Goal: Navigation & Orientation: Find specific page/section

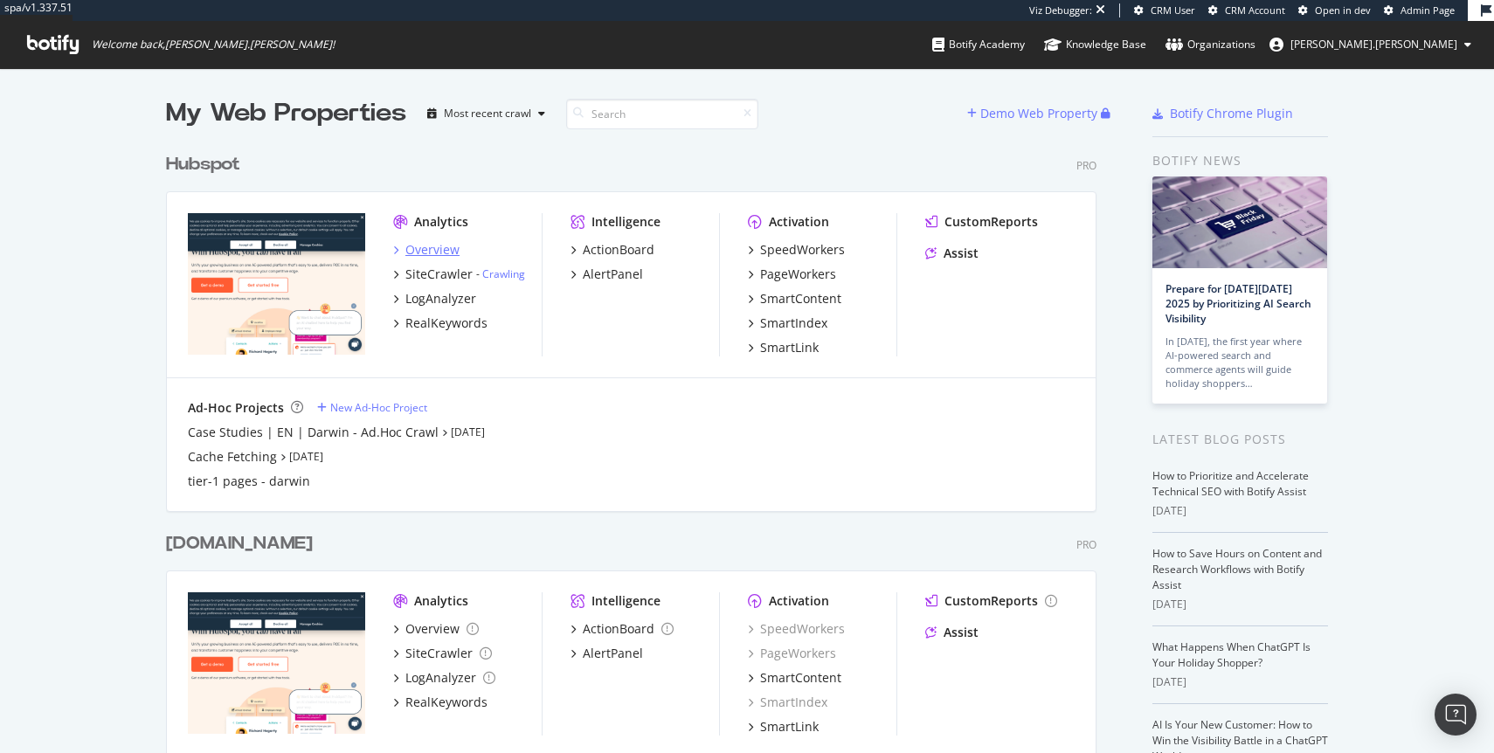
click at [421, 245] on div "Overview" at bounding box center [432, 249] width 54 height 17
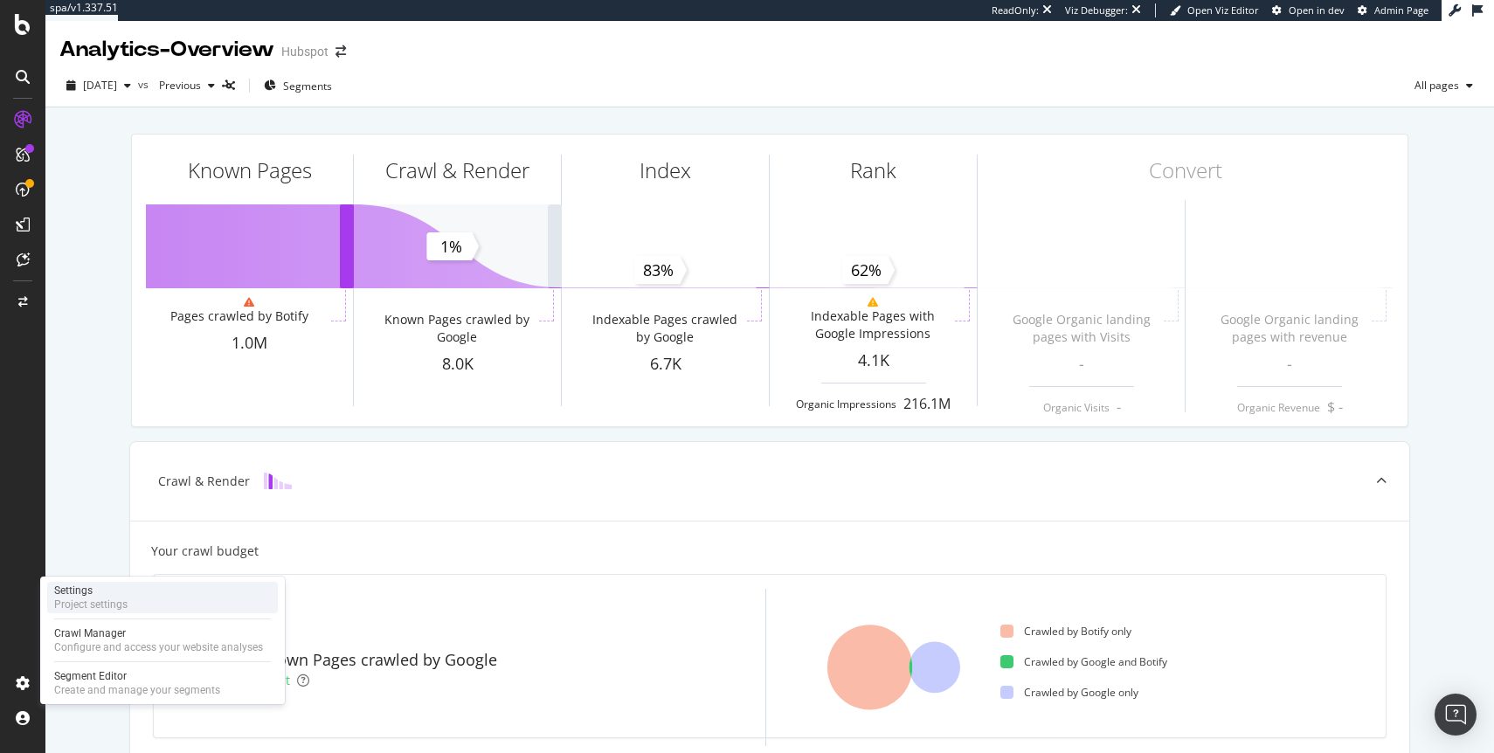
click at [129, 603] on div "Settings Project settings" at bounding box center [162, 597] width 231 height 31
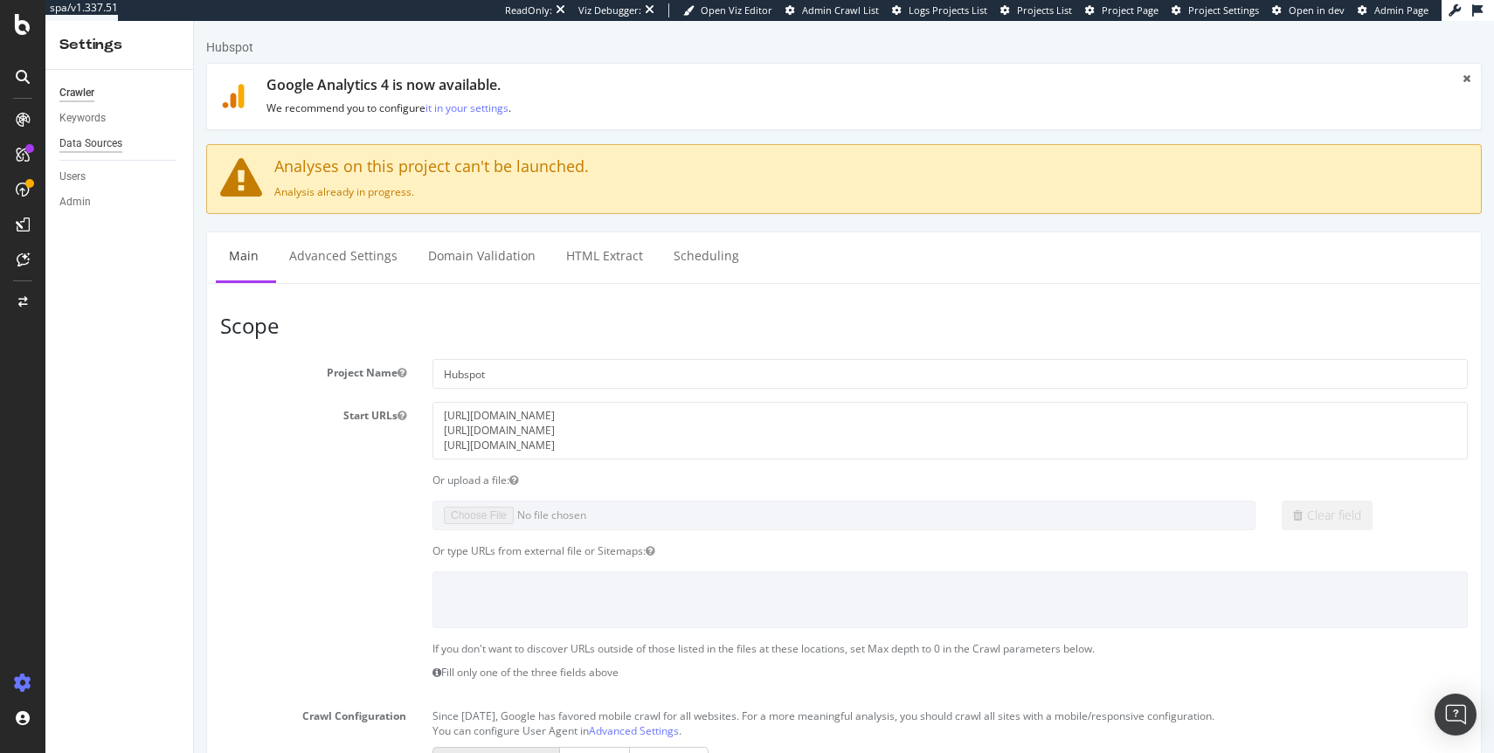
click at [93, 137] on div "Data Sources" at bounding box center [90, 144] width 63 height 18
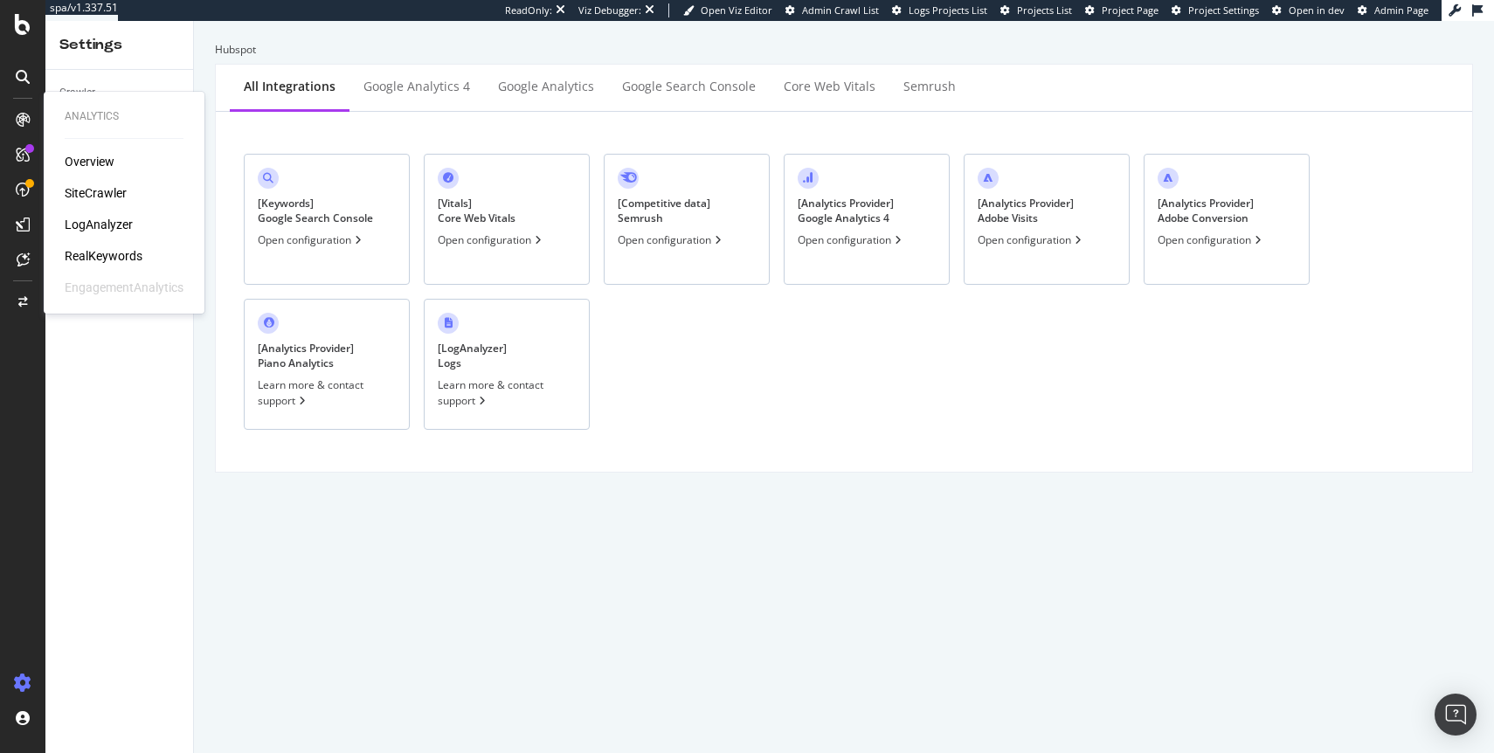
click at [12, 120] on div at bounding box center [23, 120] width 28 height 28
